Goal: Transaction & Acquisition: Purchase product/service

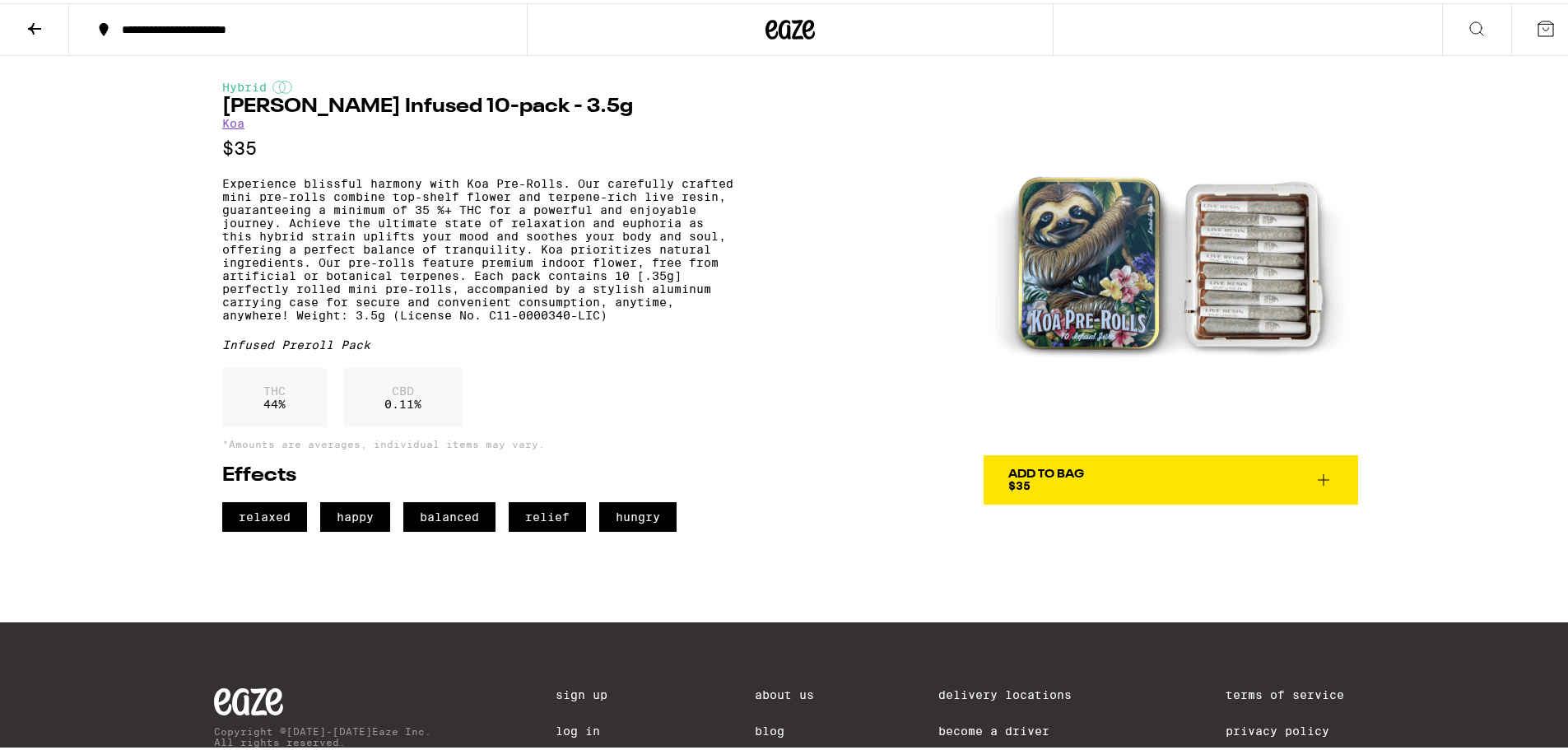
drag, startPoint x: 912, startPoint y: 600, endPoint x: 906, endPoint y: 581, distance: 19.9
click at [912, 600] on div at bounding box center [790, 573] width 1185 height 90
click at [167, 101] on div "**********" at bounding box center [790, 440] width 1581 height 879
